Goal: Find specific page/section: Find specific page/section

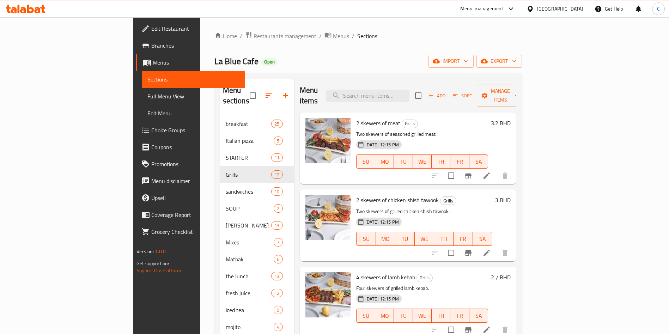
scroll to position [11, 0]
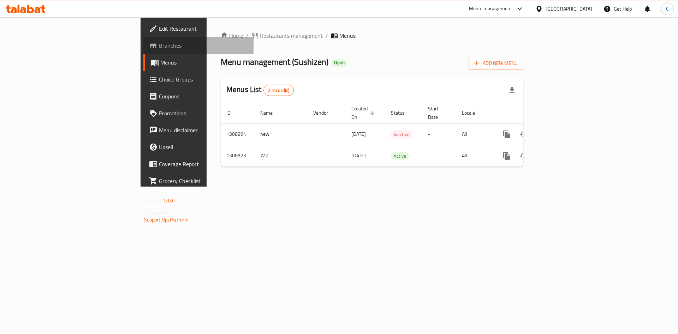
click at [159, 41] on span "Branches" at bounding box center [203, 45] width 89 height 8
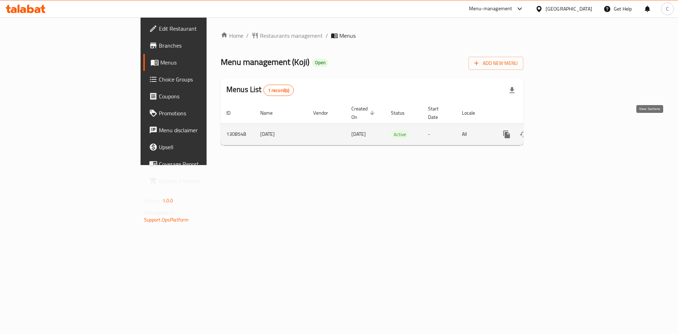
click at [561, 130] on icon "enhanced table" at bounding box center [557, 134] width 8 height 8
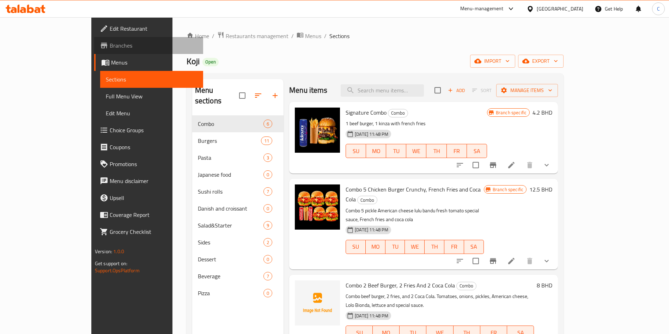
click at [110, 41] on span "Branches" at bounding box center [154, 45] width 88 height 8
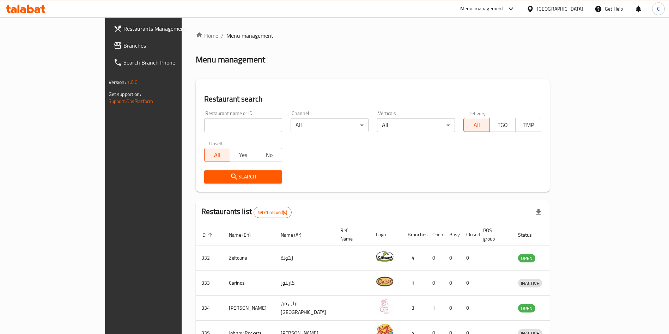
click at [35, 7] on icon at bounding box center [26, 9] width 40 height 8
